Goal: Information Seeking & Learning: Find contact information

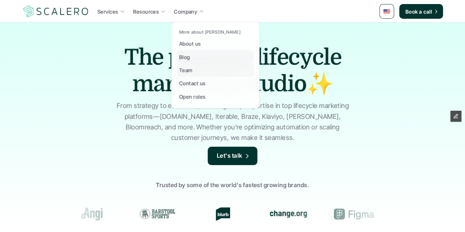
click at [198, 60] on link "Blog" at bounding box center [215, 56] width 77 height 13
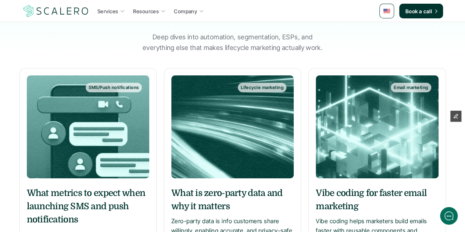
scroll to position [110, 0]
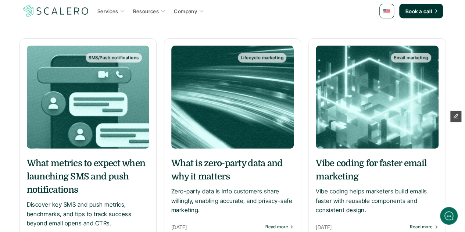
scroll to position [37, 0]
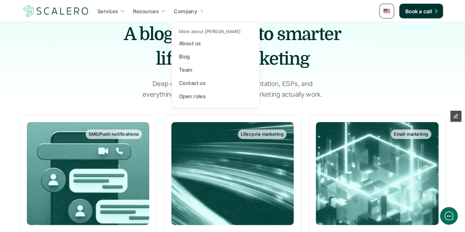
click at [183, 11] on p "Company" at bounding box center [185, 11] width 23 height 8
click at [188, 56] on p "Blog" at bounding box center [184, 57] width 11 height 8
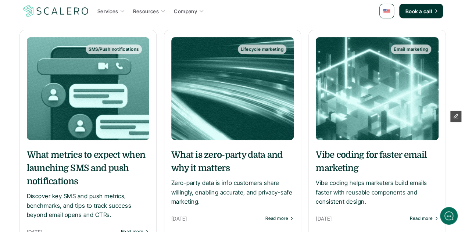
scroll to position [110, 0]
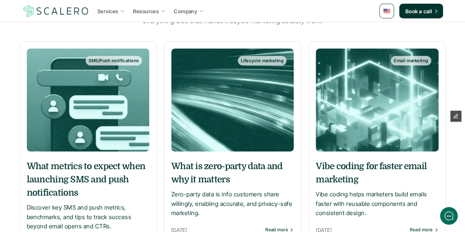
scroll to position [50, 0]
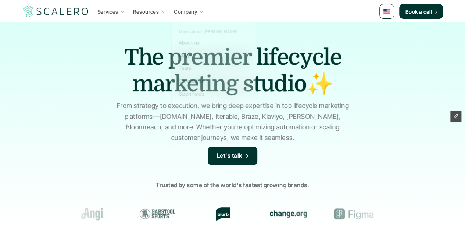
click at [200, 10] on icon at bounding box center [202, 11] width 6 height 6
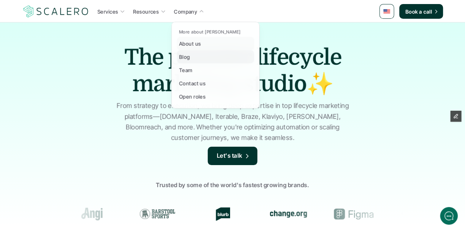
click at [193, 54] on div "Blog" at bounding box center [186, 56] width 15 height 9
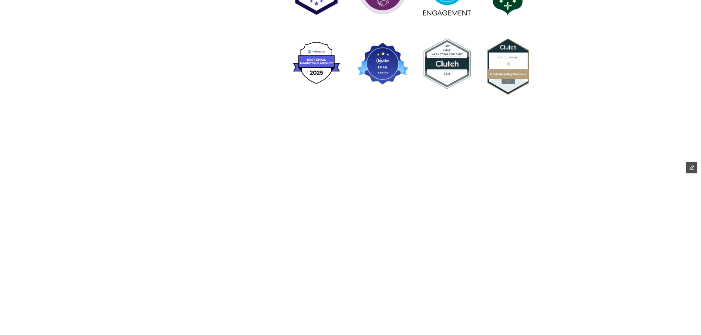
scroll to position [663, 0]
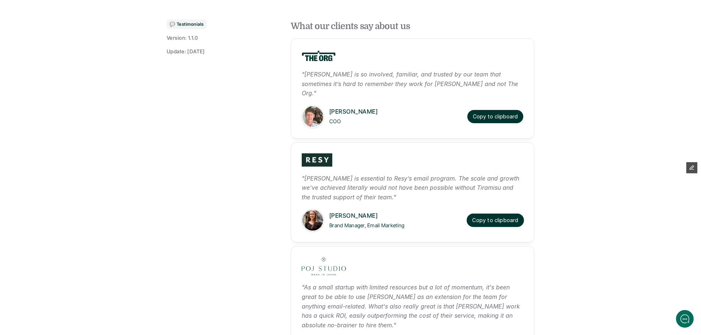
click at [488, 214] on button "Copy to clipboard" at bounding box center [495, 221] width 57 height 14
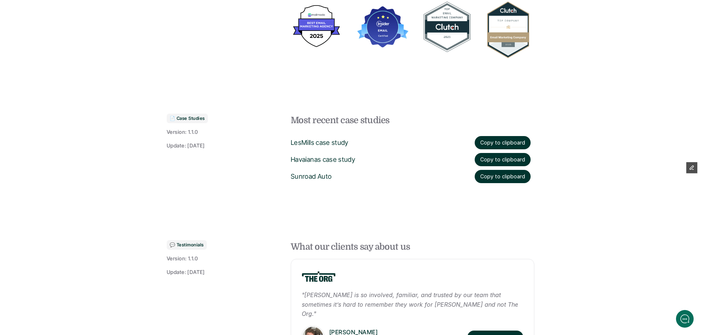
scroll to position [478, 0]
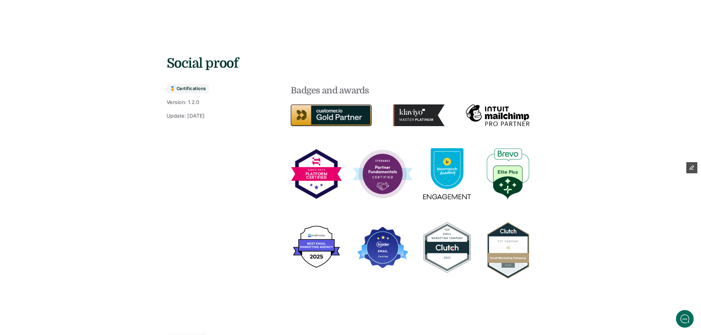
click at [514, 163] on img at bounding box center [508, 174] width 42 height 51
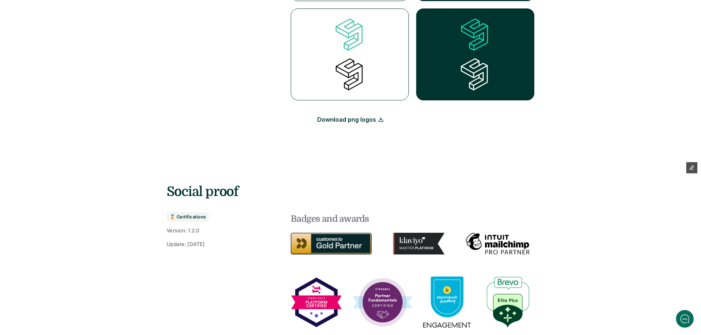
scroll to position [258, 0]
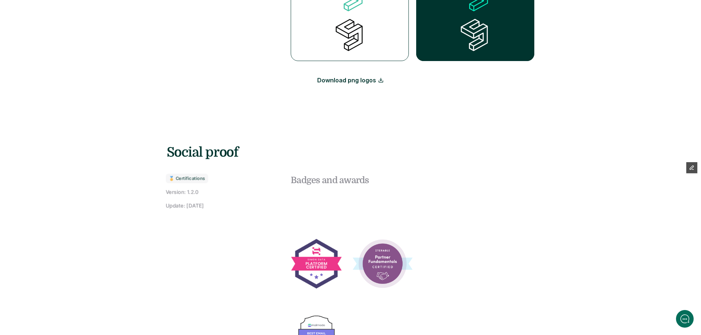
scroll to position [515, 0]
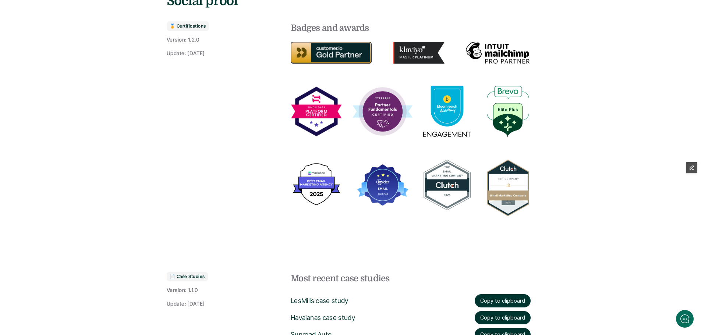
click at [513, 104] on img at bounding box center [508, 111] width 42 height 51
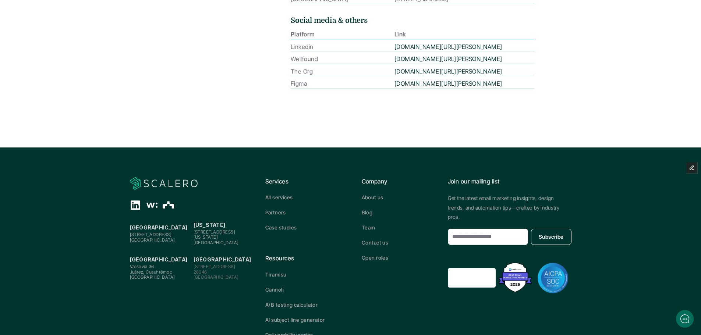
scroll to position [1662, 0]
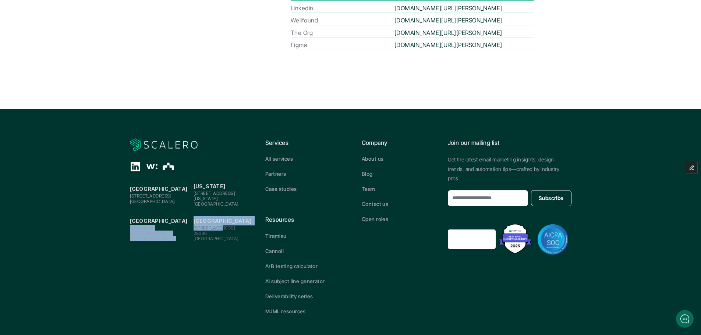
drag, startPoint x: 216, startPoint y: 214, endPoint x: 190, endPoint y: 214, distance: 25.8
click at [190, 216] on div "Mexico City Varsovia 36 Juárez, Cuauhtémoc 06600 Ciudad de México Madrid Paseo …" at bounding box center [192, 228] width 124 height 25
click at [211, 226] on p "Paseo de la Castellana, 43 28046 Madrid" at bounding box center [224, 234] width 60 height 16
